Goal: Task Accomplishment & Management: Use online tool/utility

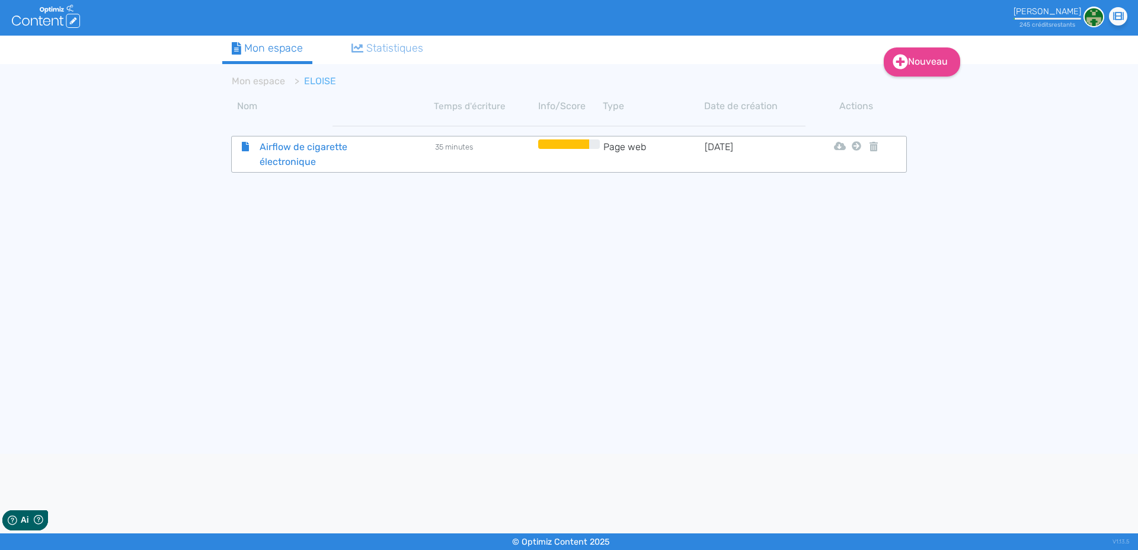
click at [292, 145] on span "Airflow de cigarette électronique" at bounding box center [317, 154] width 133 height 30
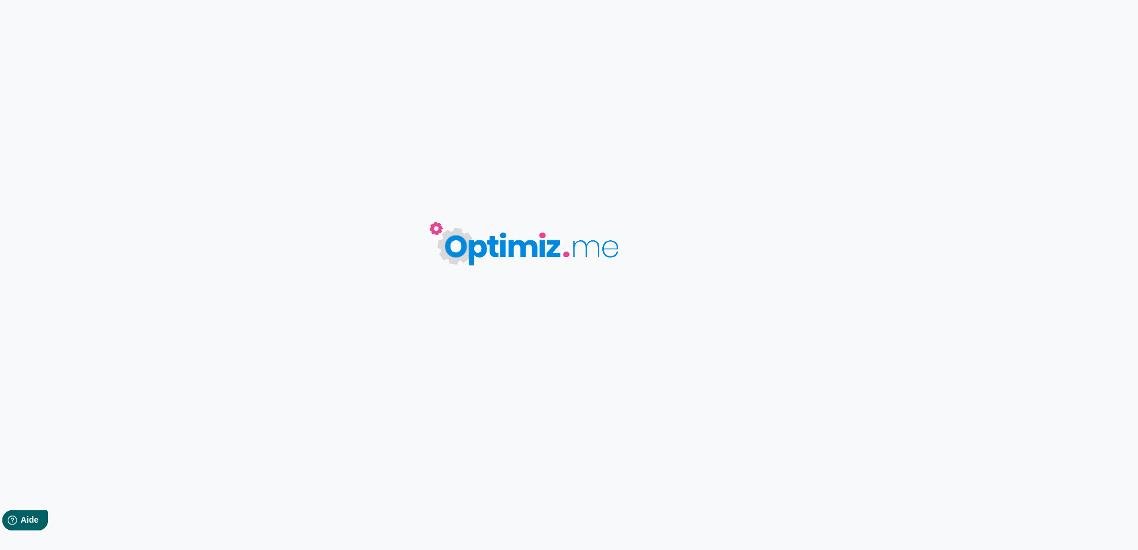
type input "Airflow de cigarette électronique"
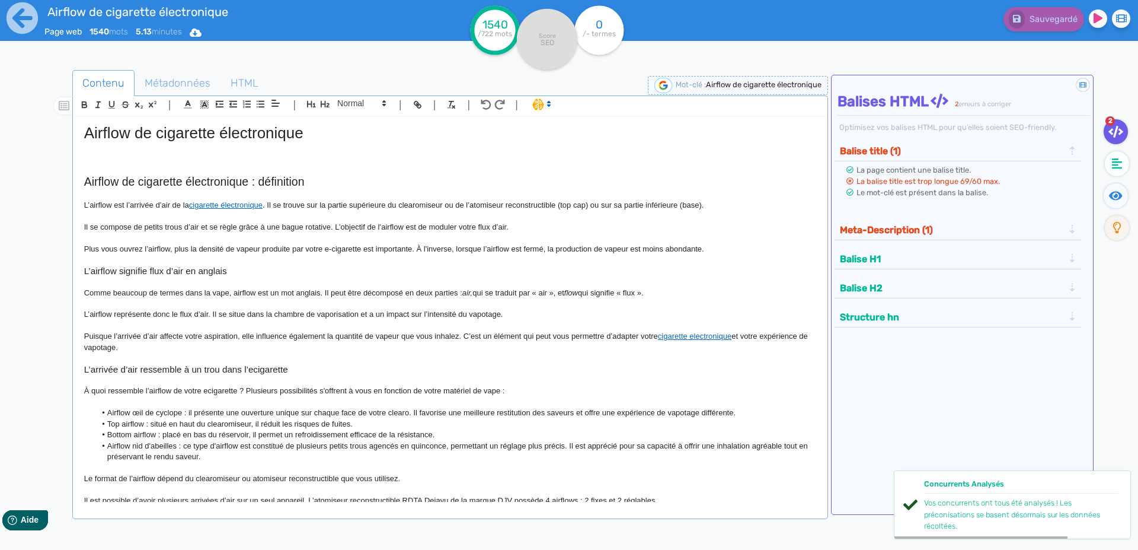
click at [159, 135] on h1 "Airflow de cigarette électronique" at bounding box center [450, 133] width 732 height 18
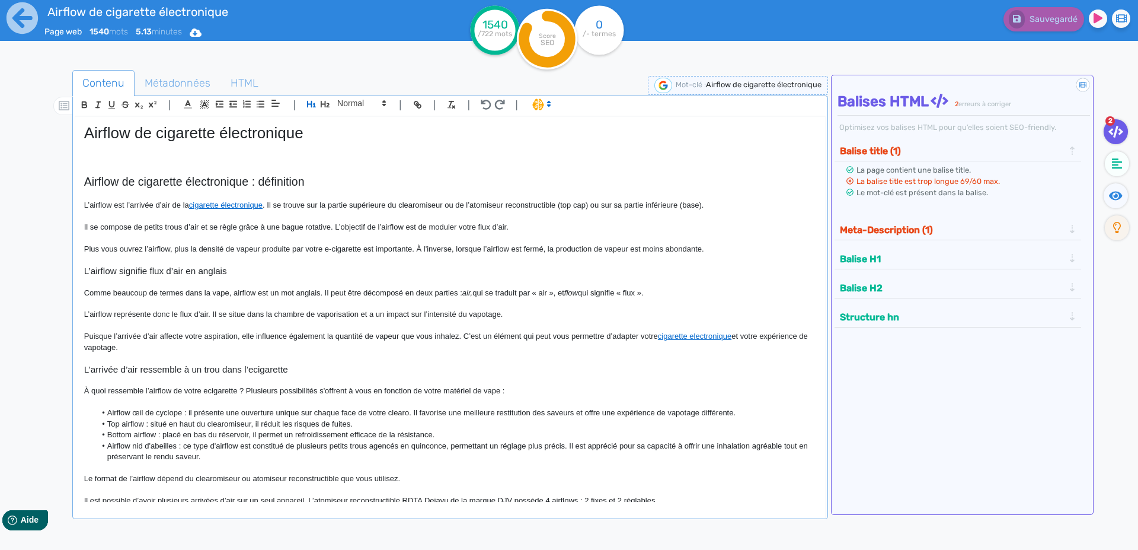
click at [161, 136] on h1 "Airflow de cigarette électronique" at bounding box center [450, 133] width 732 height 18
click at [132, 156] on p at bounding box center [450, 158] width 732 height 11
click at [98, 136] on h1 "Airflow de cigarette électronique" at bounding box center [450, 133] width 732 height 18
copy h1 "Airflow"
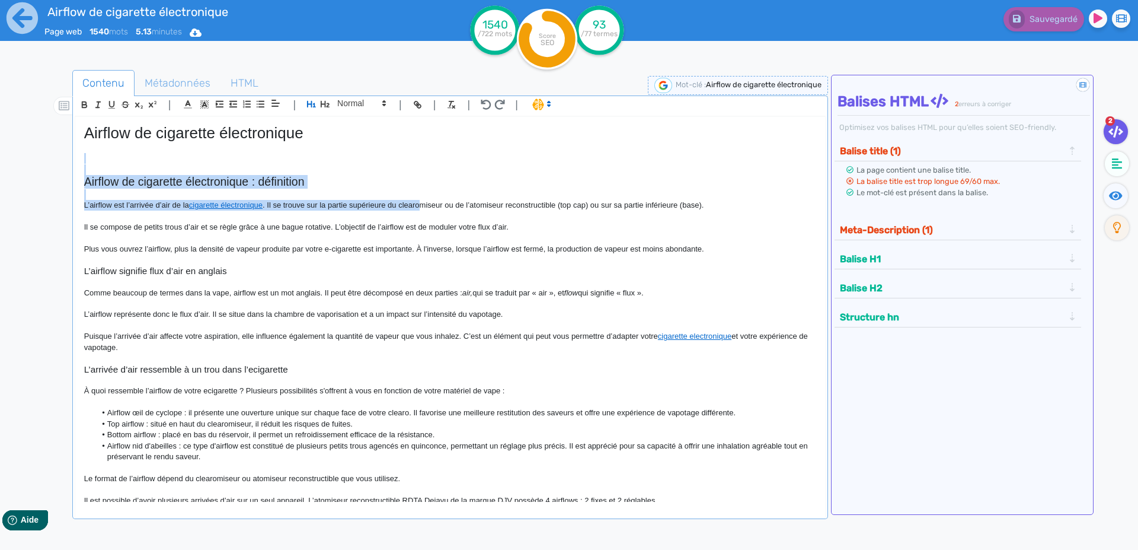
drag, startPoint x: 219, startPoint y: 156, endPoint x: 424, endPoint y: 209, distance: 212.5
click at [424, 209] on div "Airflow de cigarette électronique Airflow de cigarette électronique : définitio…" at bounding box center [450, 309] width 750 height 385
click at [200, 83] on span "Métadonnées" at bounding box center [177, 83] width 85 height 32
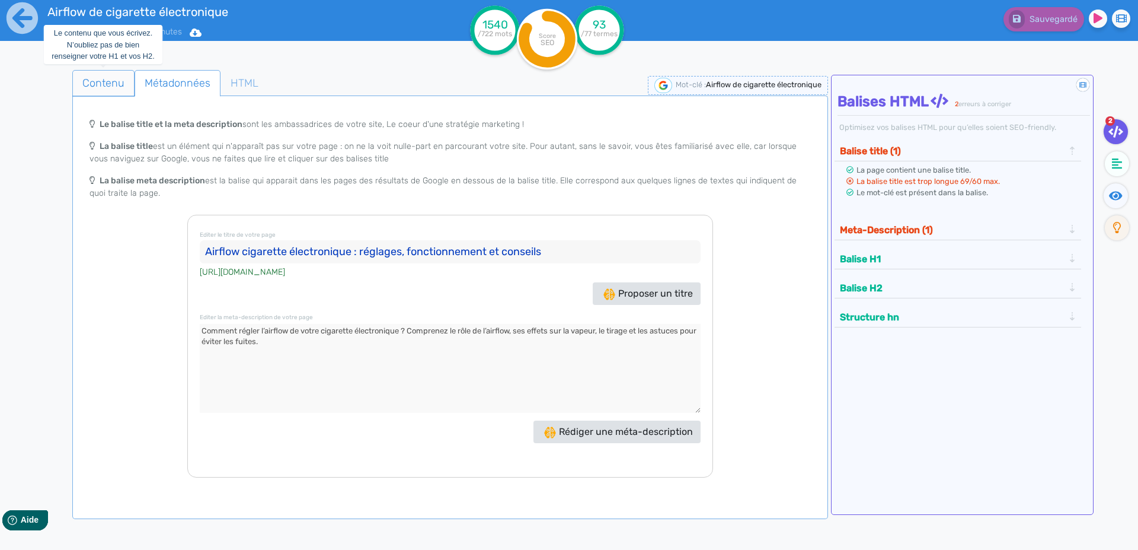
click at [100, 80] on span "Contenu" at bounding box center [103, 83] width 61 height 32
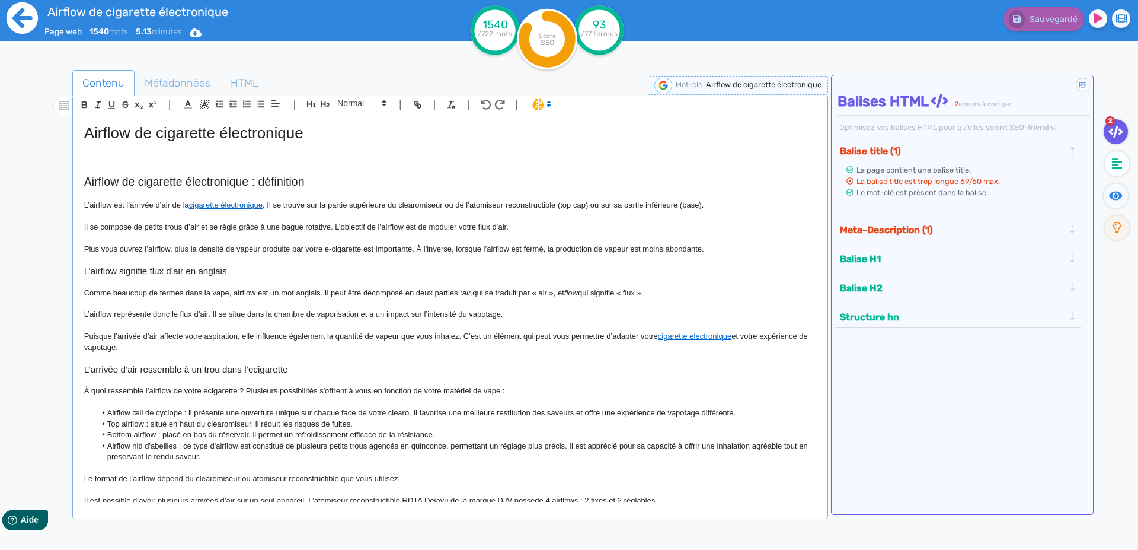
click at [23, 18] on icon at bounding box center [22, 18] width 33 height 33
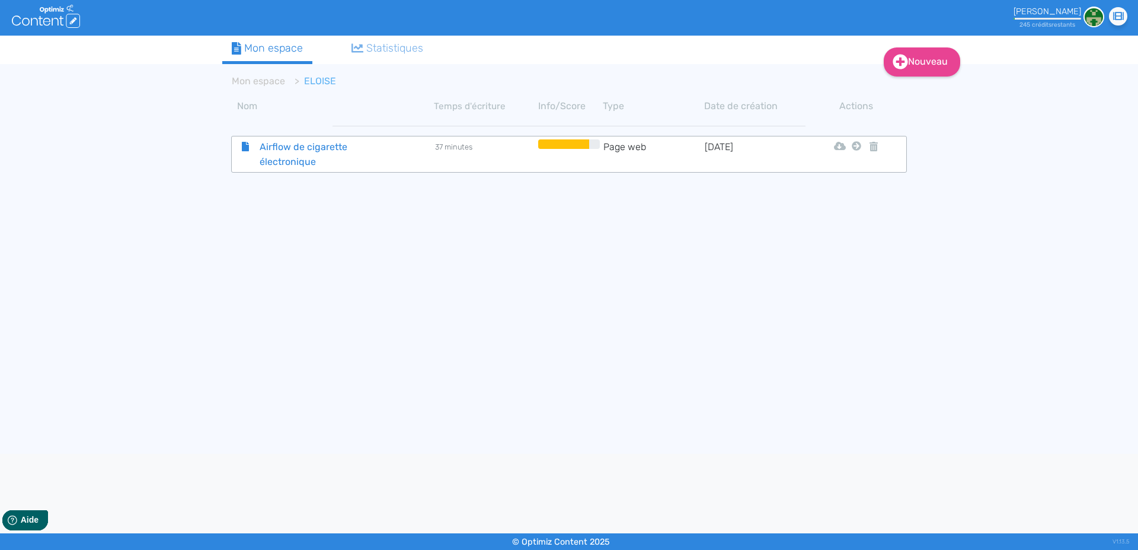
click at [289, 153] on span "Airflow de cigarette électronique" at bounding box center [317, 154] width 133 height 30
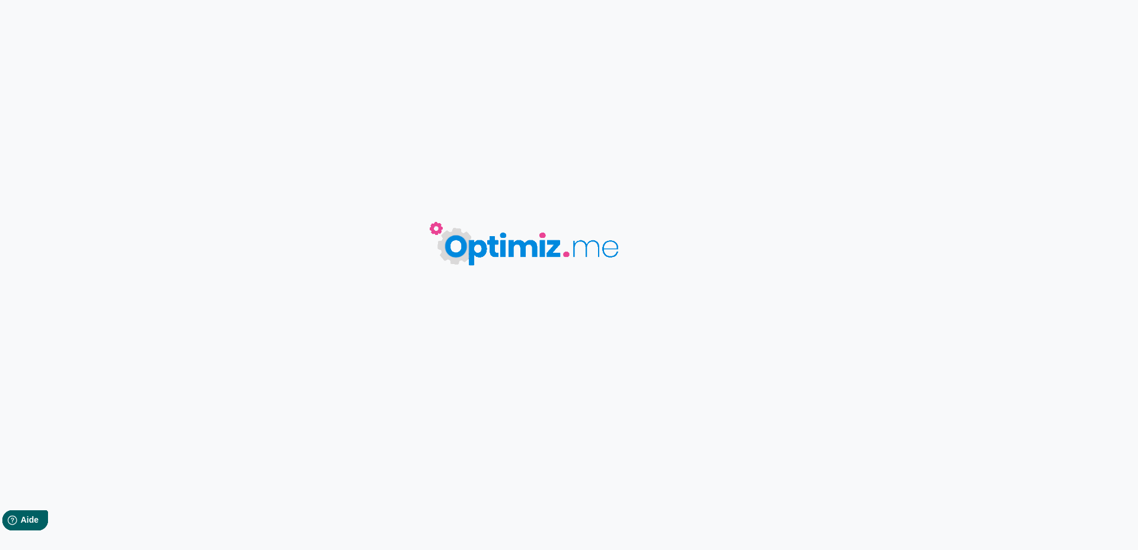
type input "Airflow de cigarette électronique"
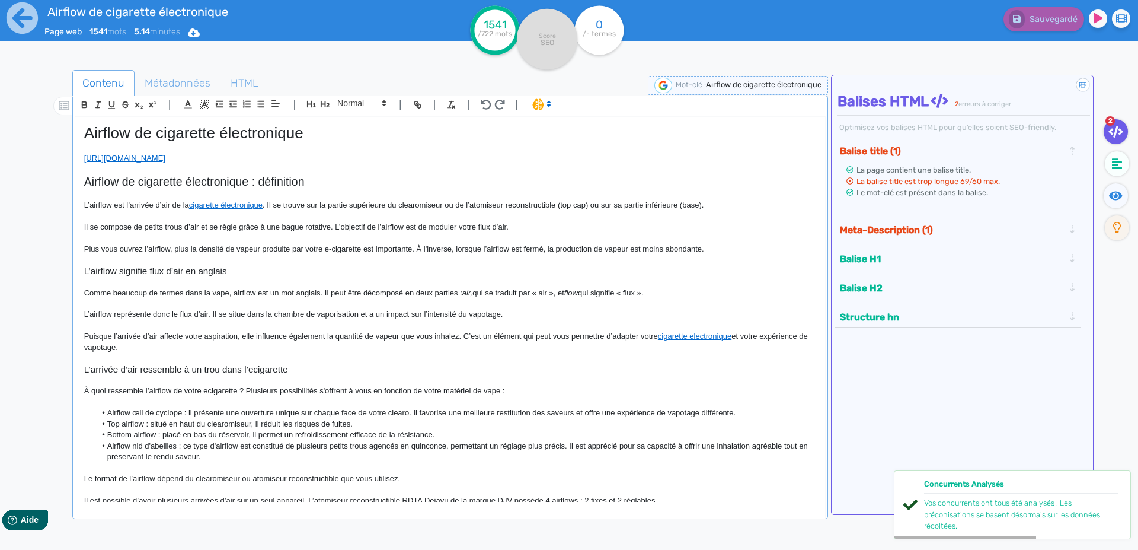
click at [113, 191] on p at bounding box center [450, 194] width 732 height 11
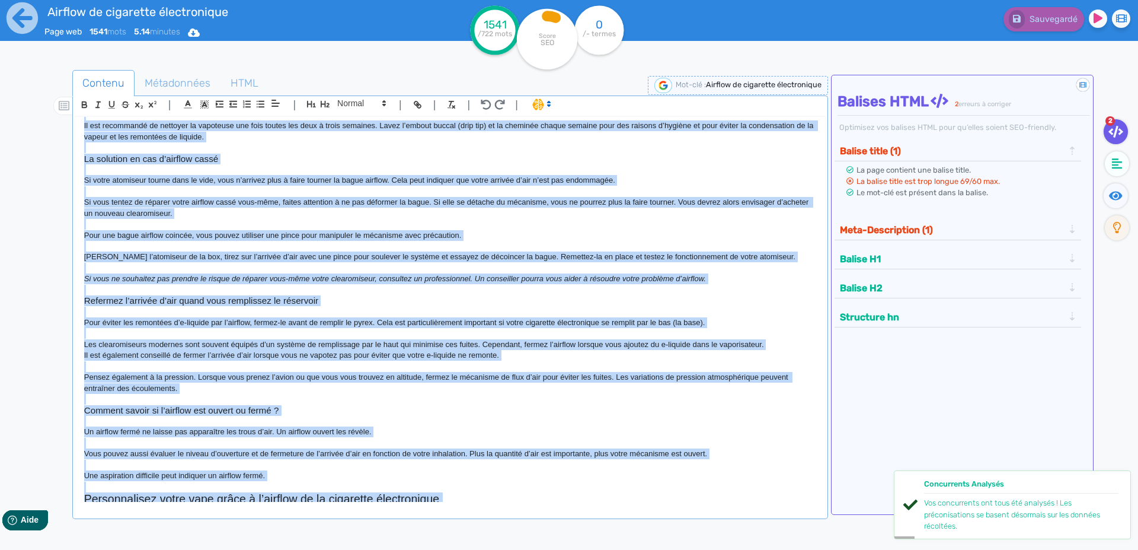
scroll to position [1235, 0]
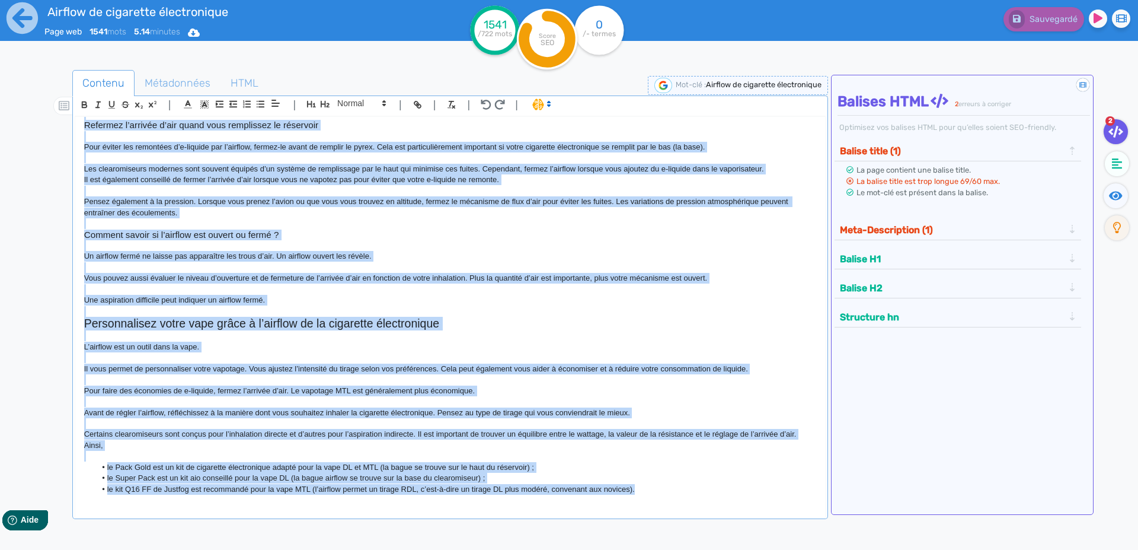
drag, startPoint x: 83, startPoint y: 184, endPoint x: 688, endPoint y: 515, distance: 690.0
click at [688, 502] on div "Airflow de cigarette électronique [URL][DOMAIN_NAME] Airflow de cigarette élect…" at bounding box center [450, 309] width 750 height 385
copy div "Loremip do sitametco adipiscingel : seddoeiusm T’incidid utl e’dolorem a’eni ad…"
click at [155, 79] on span "Métadonnées" at bounding box center [177, 83] width 85 height 32
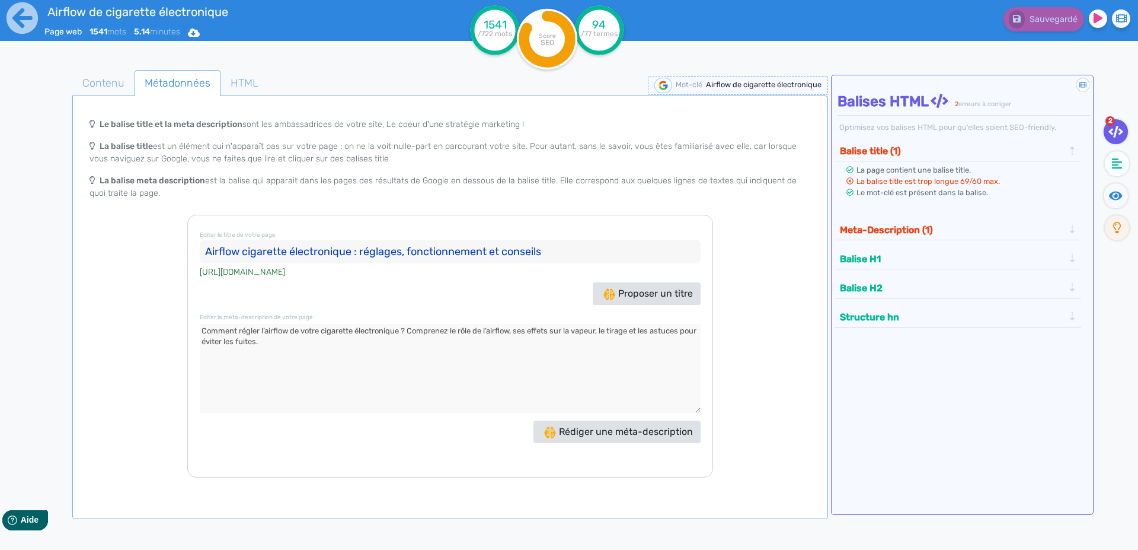
click at [212, 250] on input "Airflow cigarette électronique : réglages, fonctionnement et conseils" at bounding box center [450, 252] width 501 height 24
drag, startPoint x: 263, startPoint y: 334, endPoint x: 264, endPoint y: 315, distance: 19.0
click at [264, 333] on textarea at bounding box center [450, 368] width 501 height 89
click at [9, 20] on icon at bounding box center [22, 17] width 31 height 31
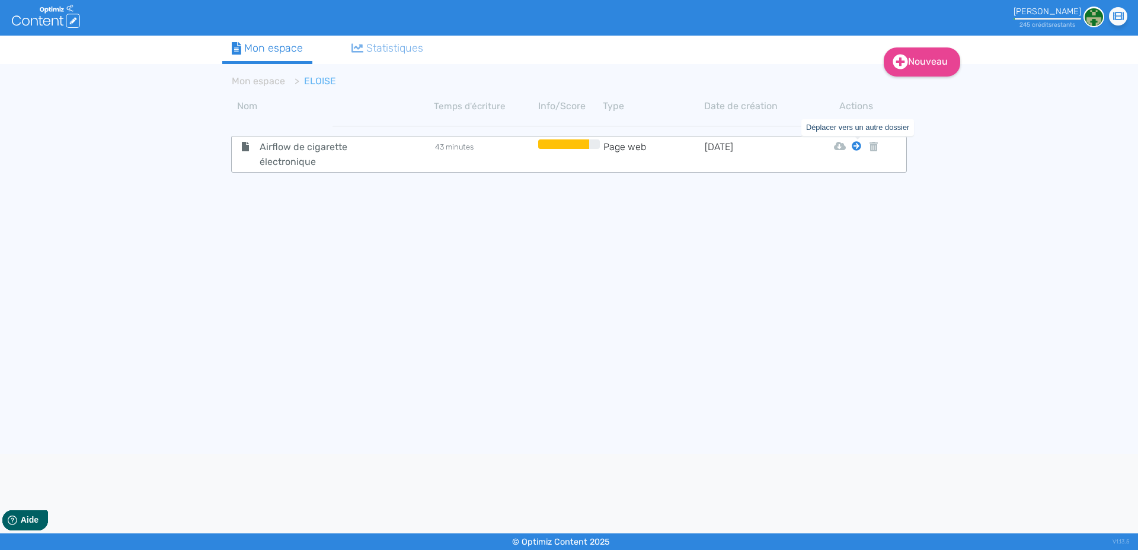
click at [858, 146] on icon at bounding box center [856, 145] width 9 height 9
click at [853, 175] on button "Mon Espace" at bounding box center [851, 175] width 102 height 19
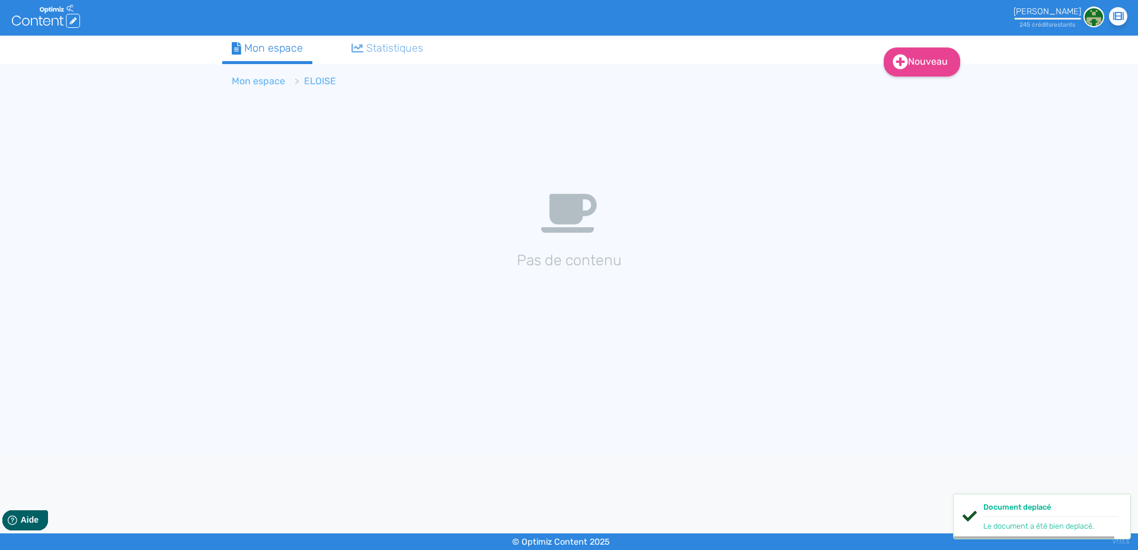
click at [261, 82] on link "Mon espace" at bounding box center [258, 80] width 53 height 11
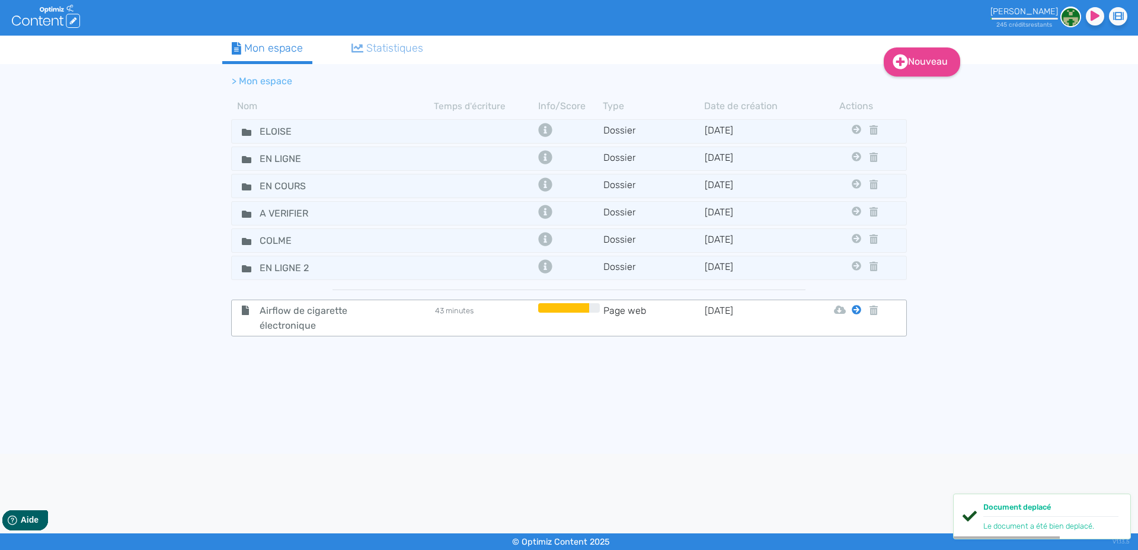
click at [860, 310] on icon at bounding box center [856, 309] width 9 height 9
click at [859, 430] on button "En Ligne 2" at bounding box center [847, 433] width 95 height 19
